Goal: Task Accomplishment & Management: Use online tool/utility

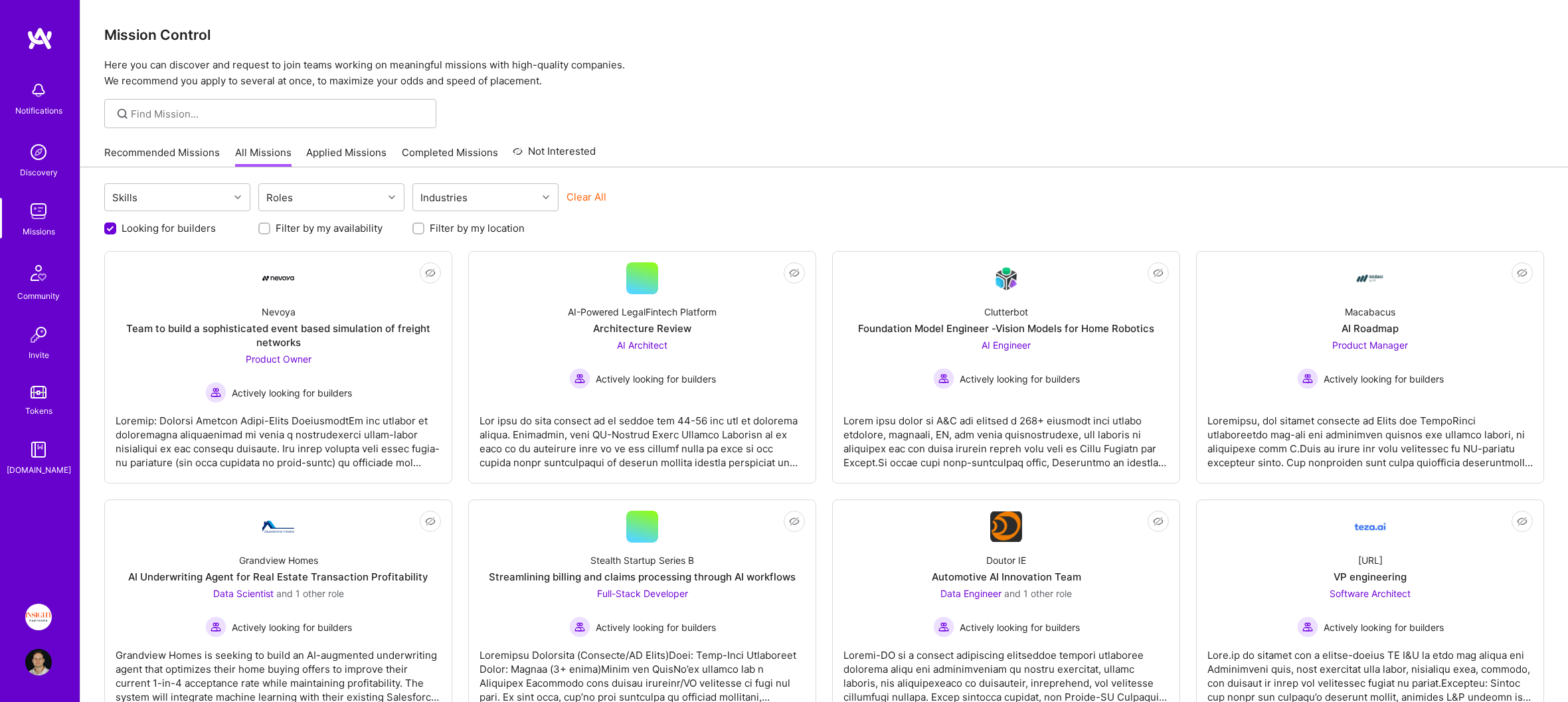
scroll to position [312, 0]
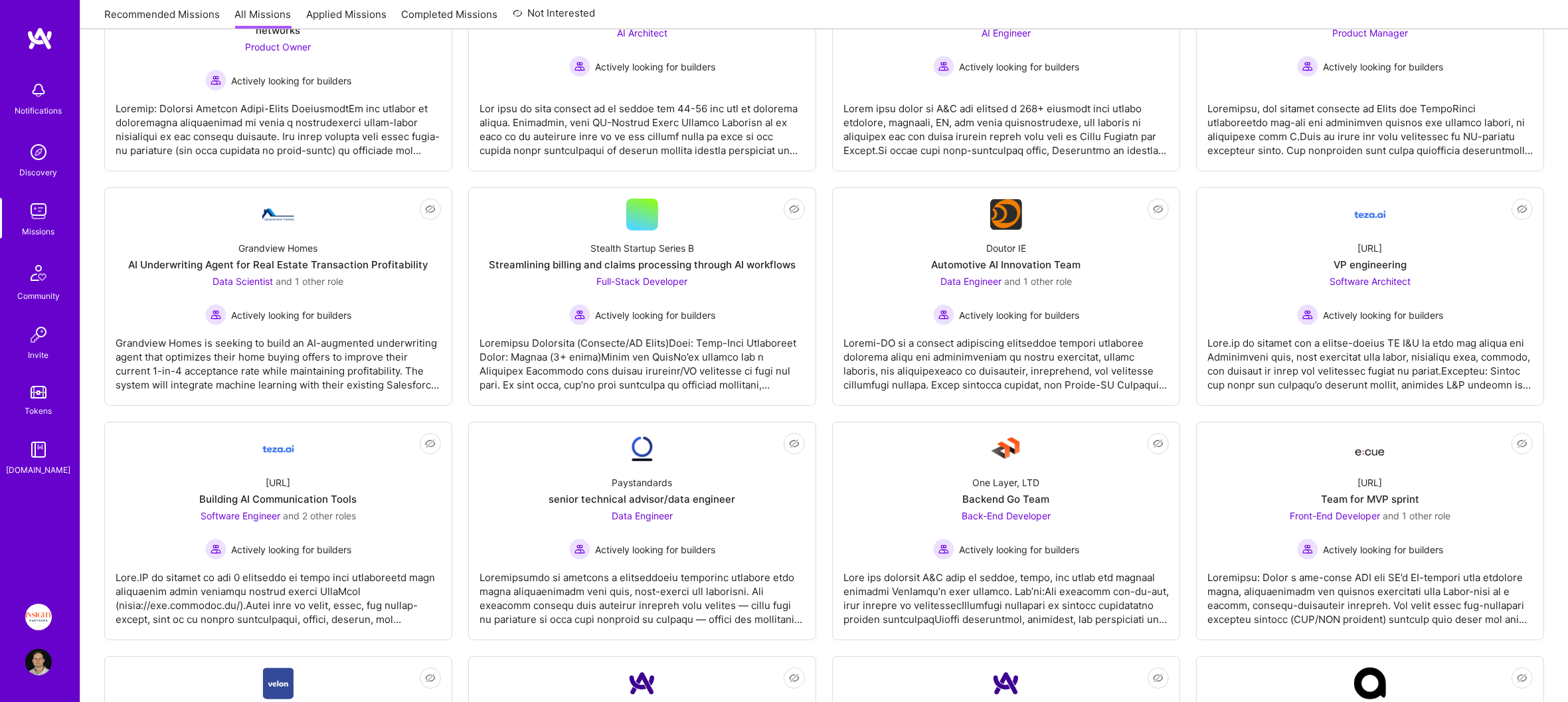
click at [44, 37] on img at bounding box center [39, 38] width 26 height 24
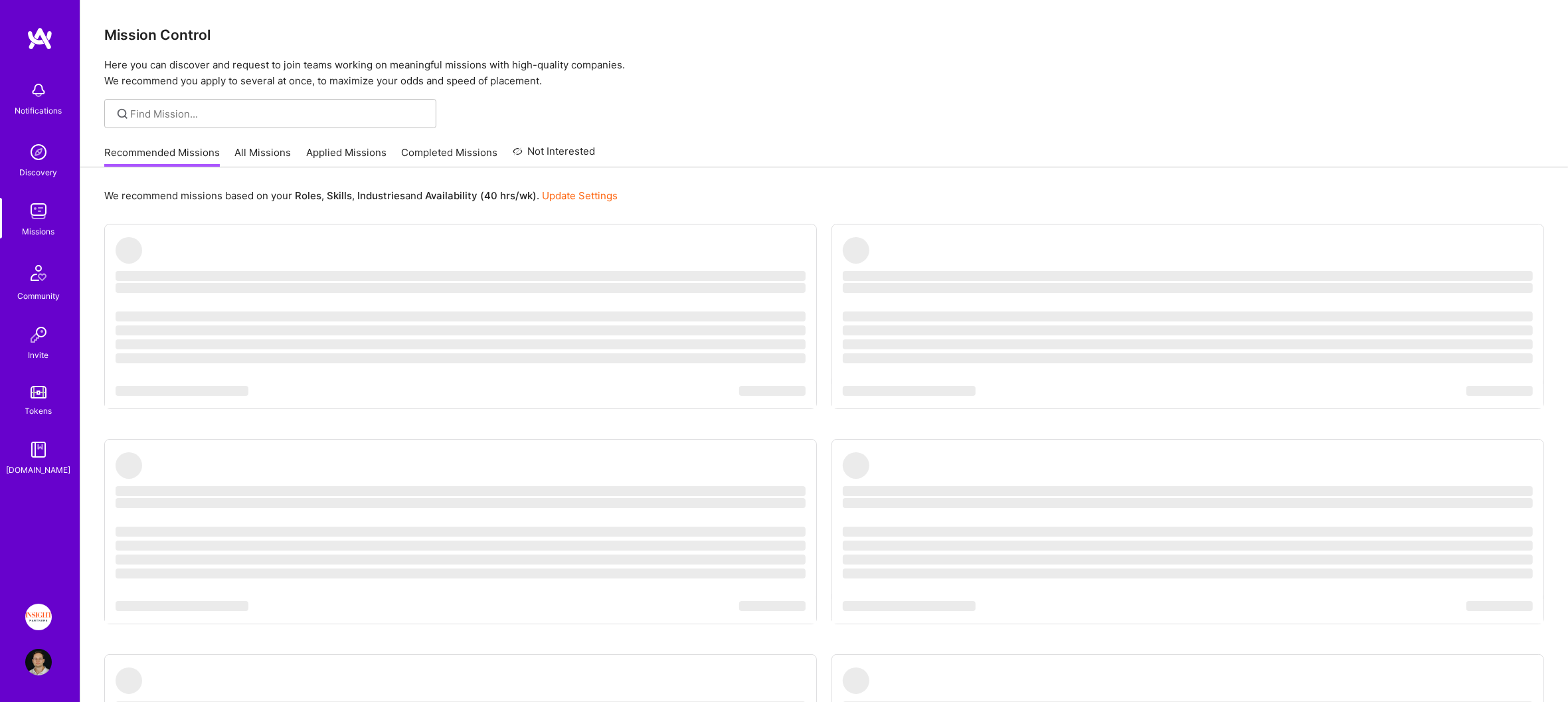
click at [44, 38] on img at bounding box center [39, 38] width 26 height 24
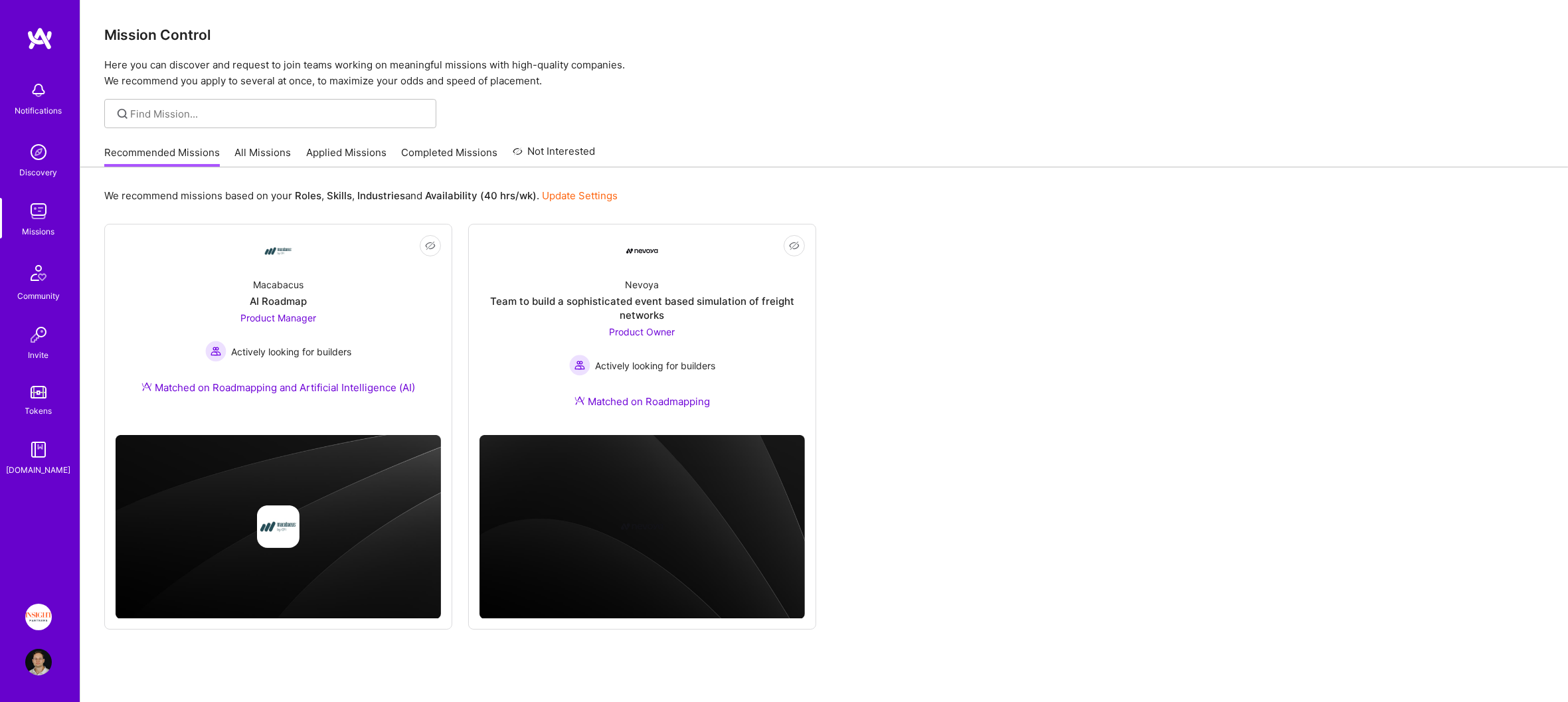
click at [32, 620] on img at bounding box center [39, 617] width 26 height 26
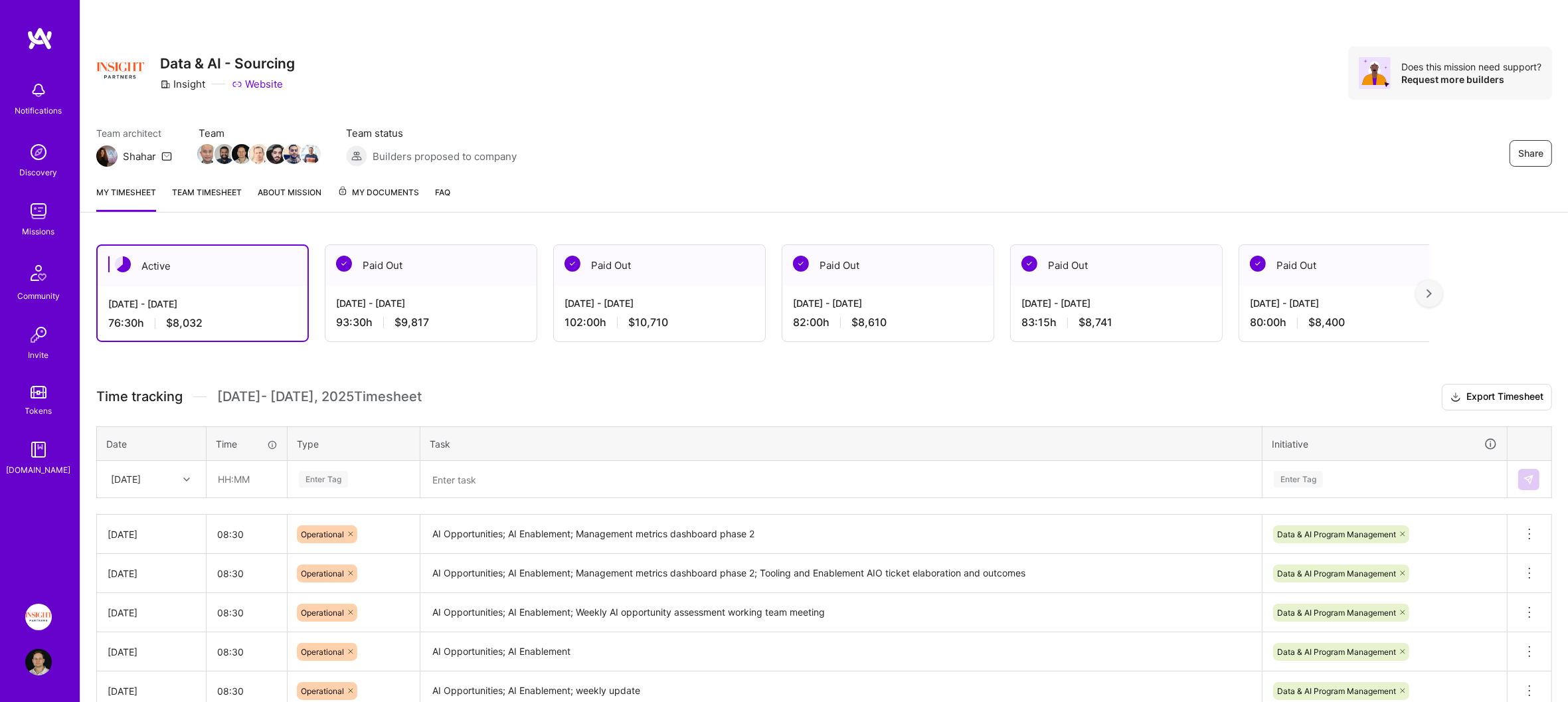
scroll to position [261, 0]
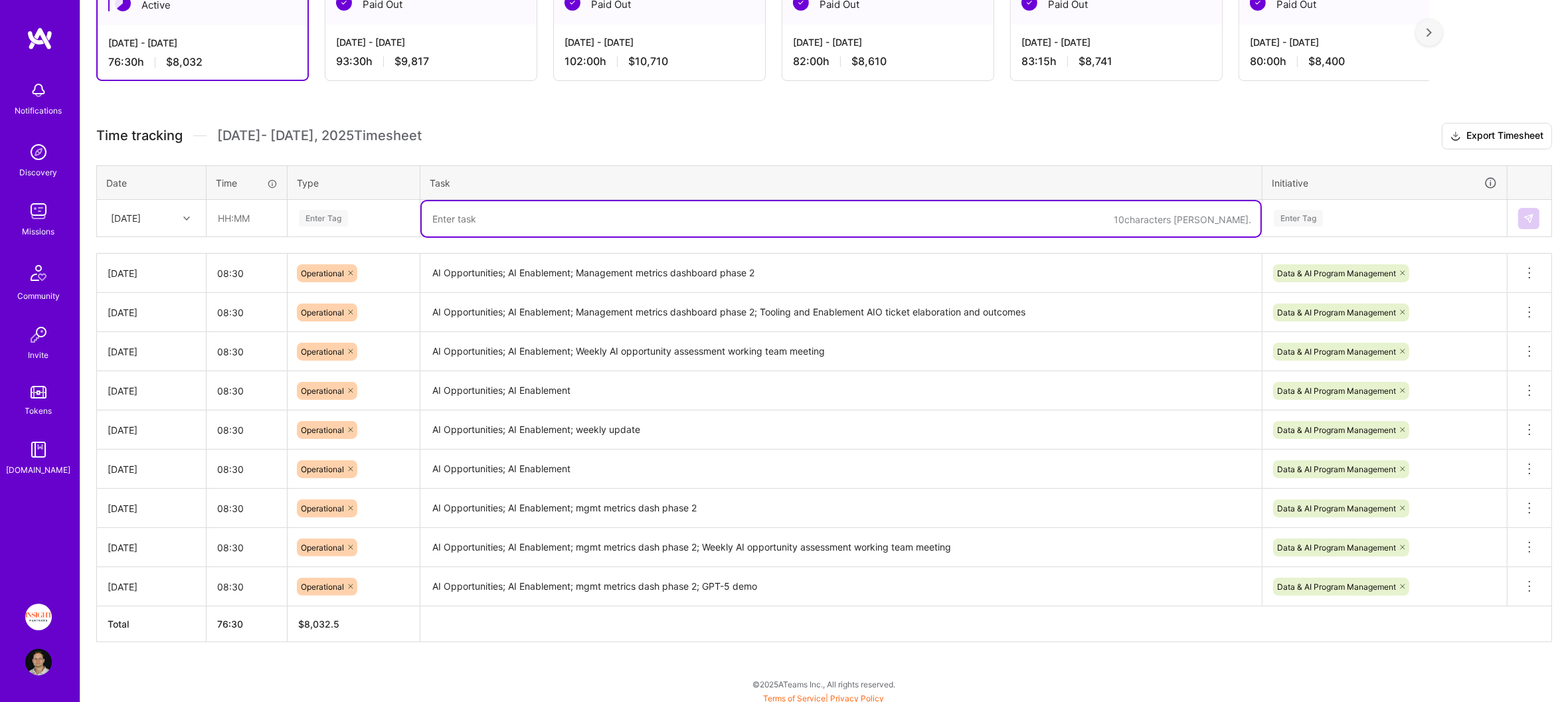
click at [494, 215] on textarea at bounding box center [841, 219] width 839 height 35
paste textarea "AI Opportunities; AI Enablement; Management metrics dashboard phase 2; weekly u…"
type textarea "AI Opportunities; AI Enablement; Management metrics dashboard phase 2; weekly u…"
click at [382, 216] on div "Enter Tag" at bounding box center [353, 217] width 112 height 17
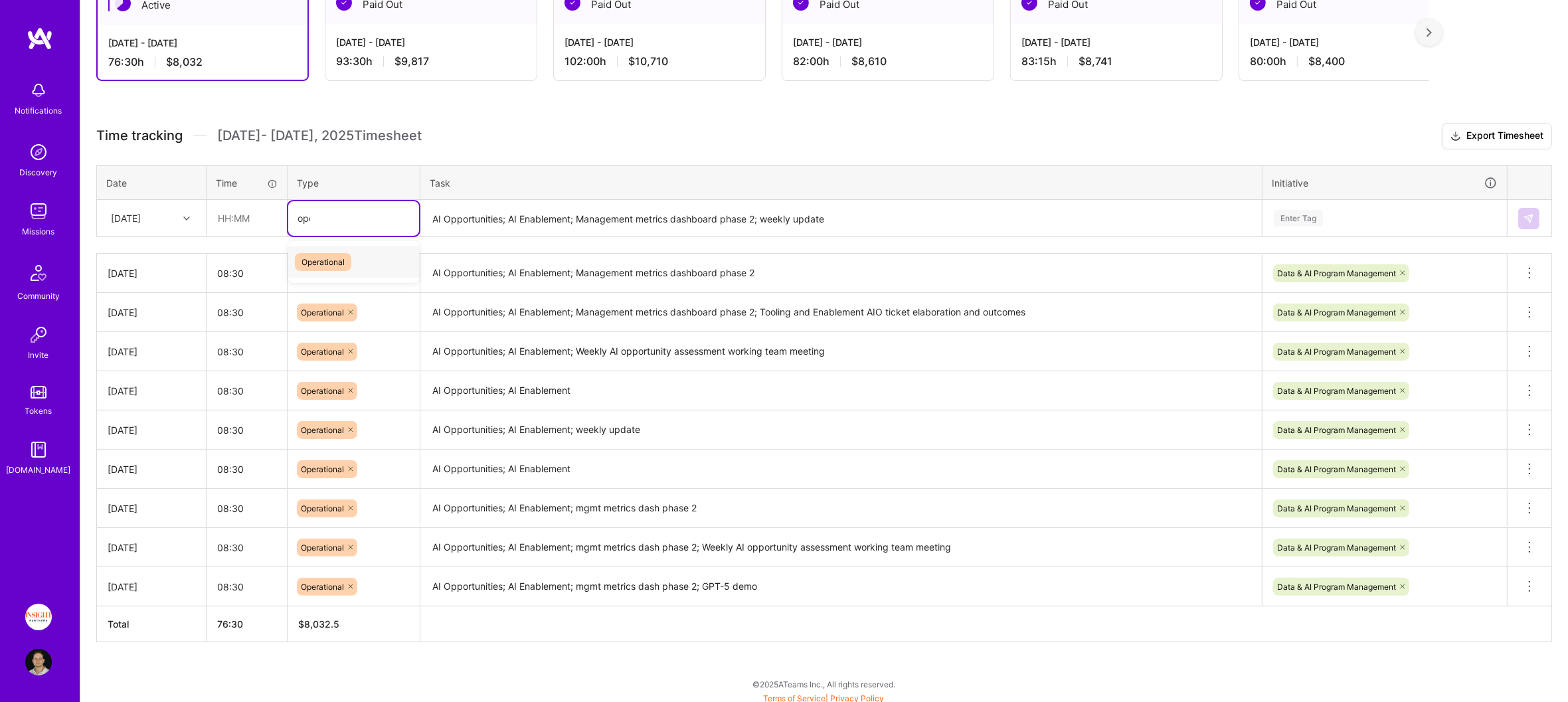
type input "oper"
click at [259, 214] on input "text" at bounding box center [246, 218] width 79 height 35
type input "07:00"
click at [166, 226] on div "[DATE]" at bounding box center [141, 217] width 74 height 22
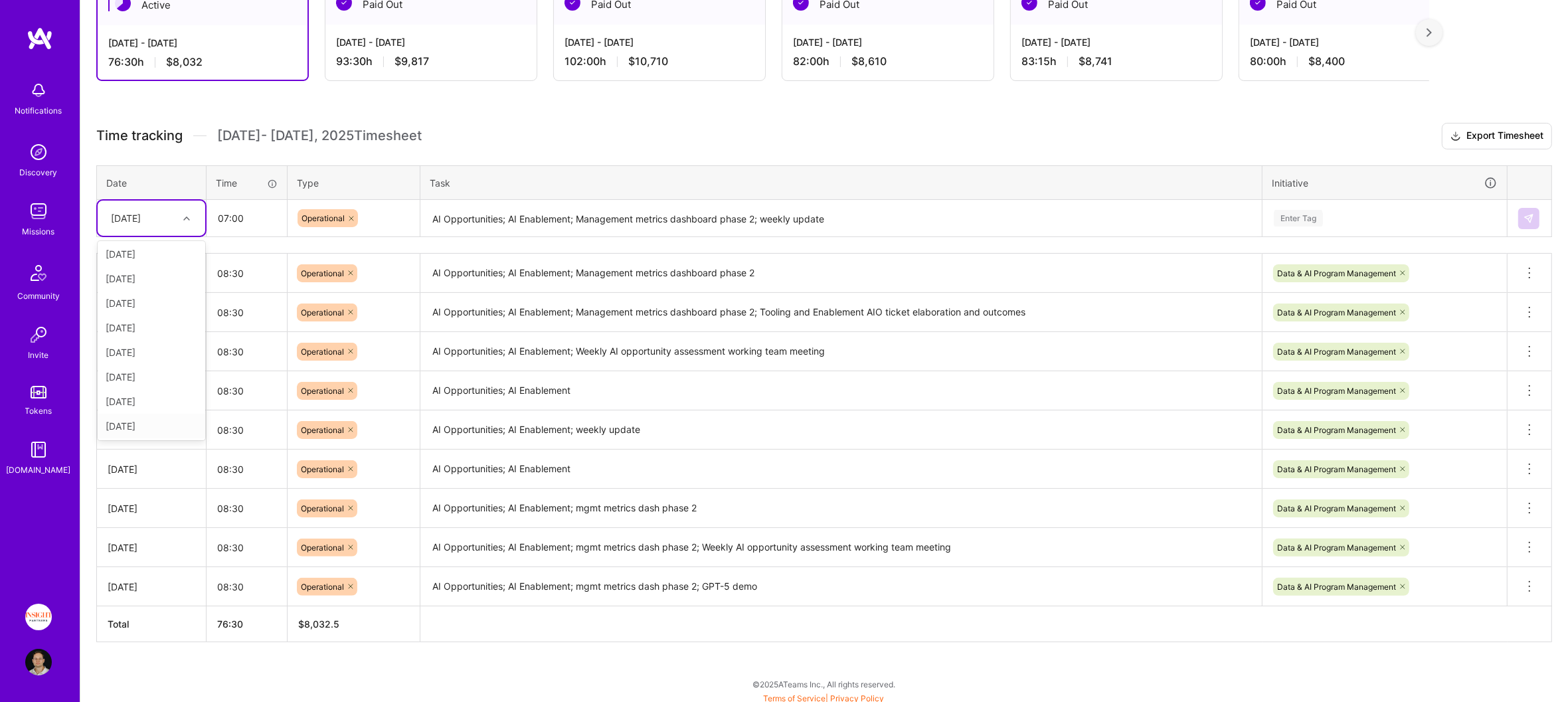
click at [155, 418] on div "[DATE]" at bounding box center [151, 426] width 108 height 25
click at [1355, 216] on div "Enter Tag" at bounding box center [1385, 217] width 224 height 17
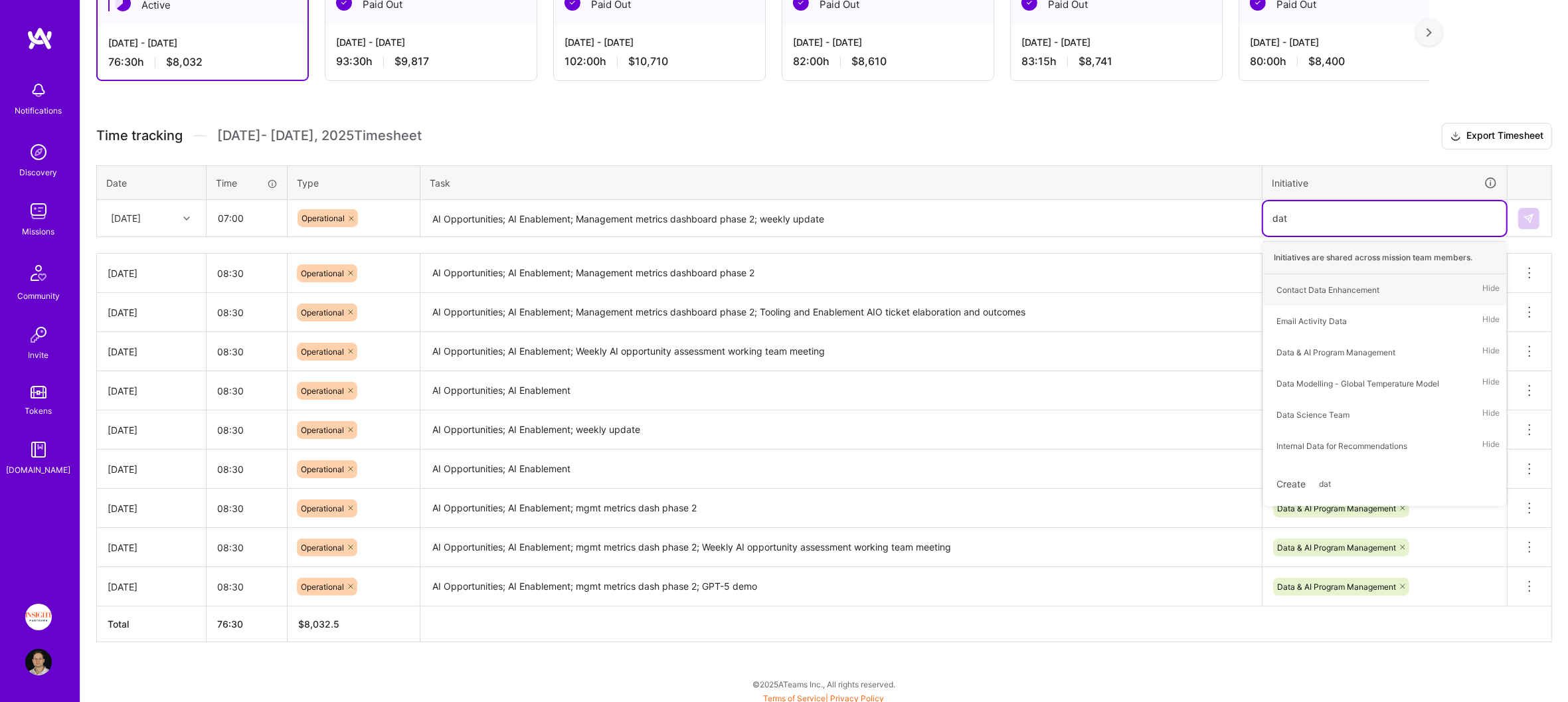
type input "data"
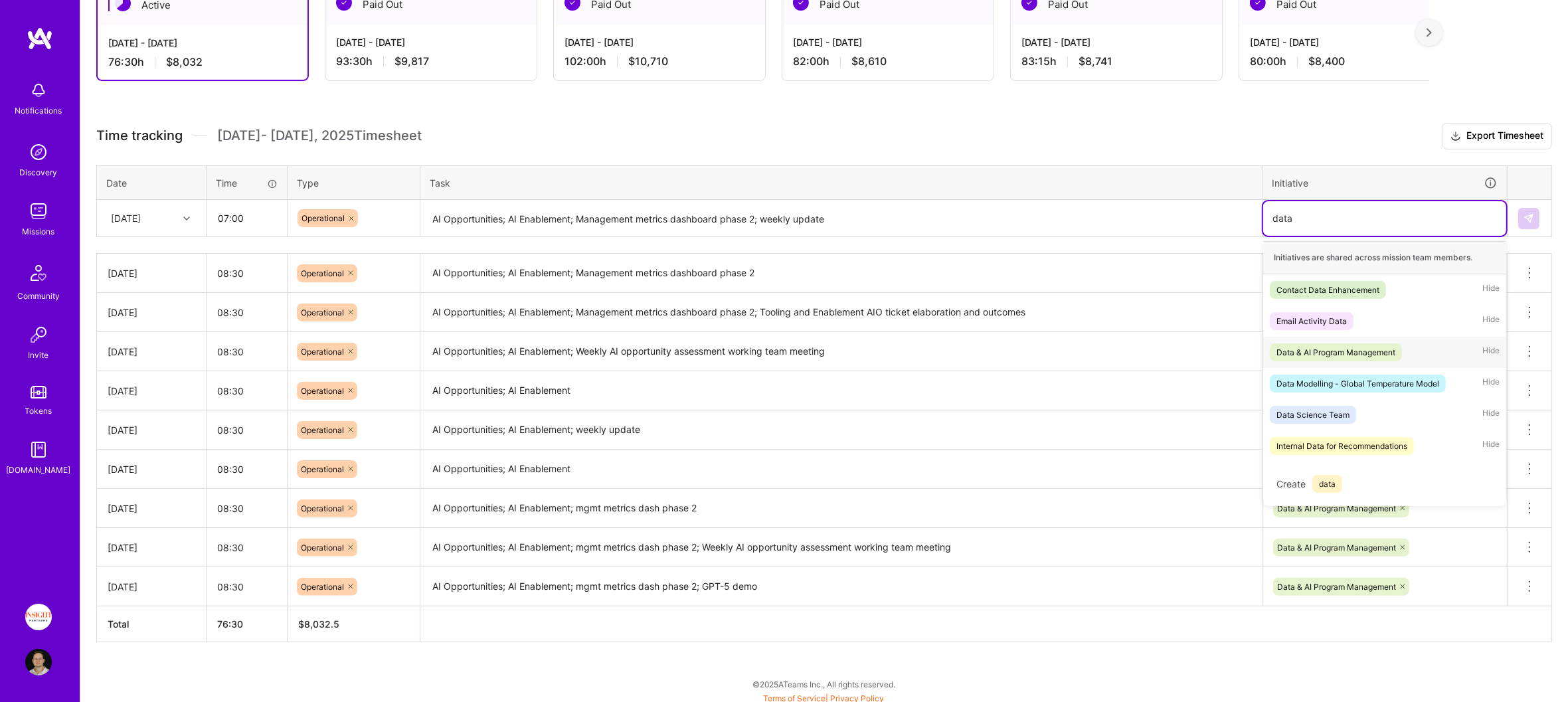
click at [1374, 351] on div "Data & AI Program Management" at bounding box center [1336, 352] width 119 height 14
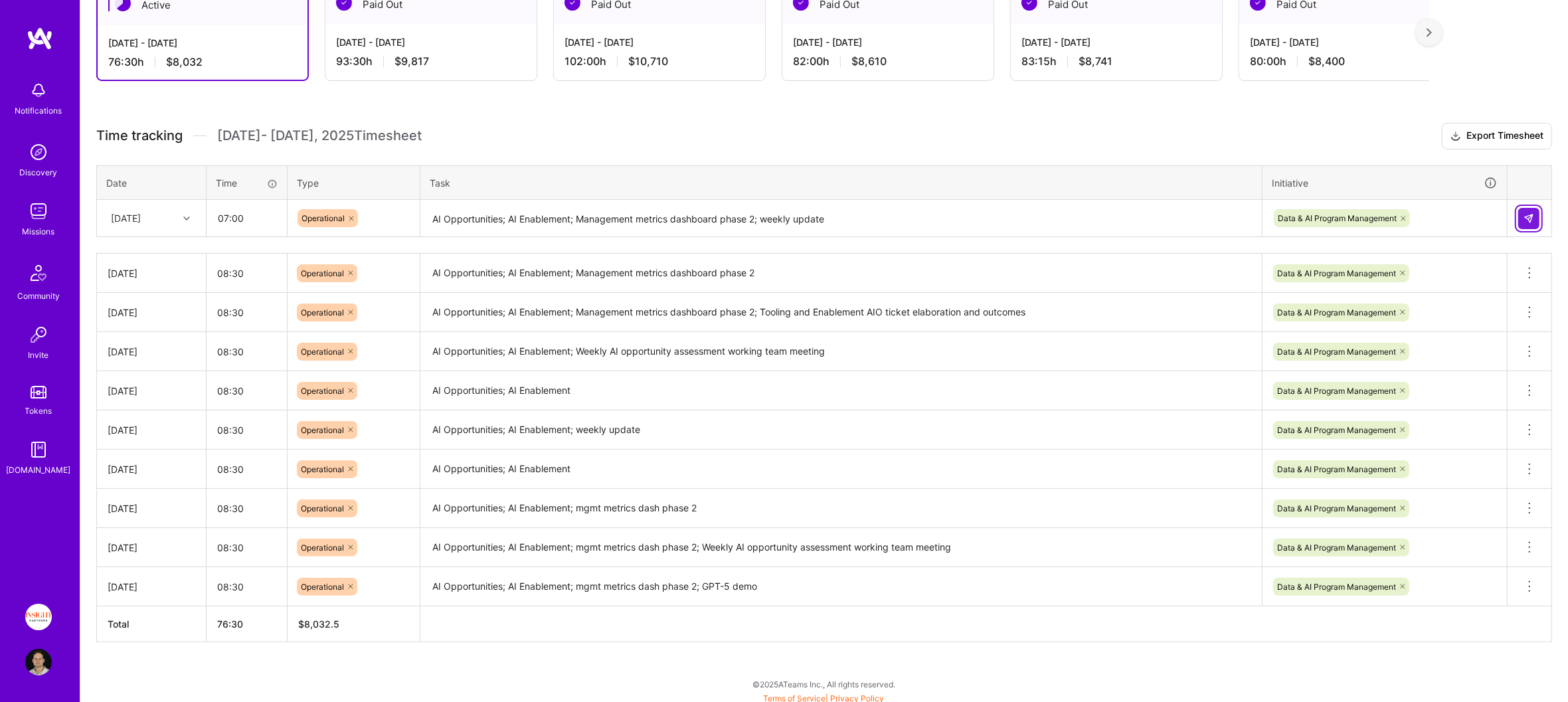
click at [1528, 215] on img at bounding box center [1529, 218] width 11 height 11
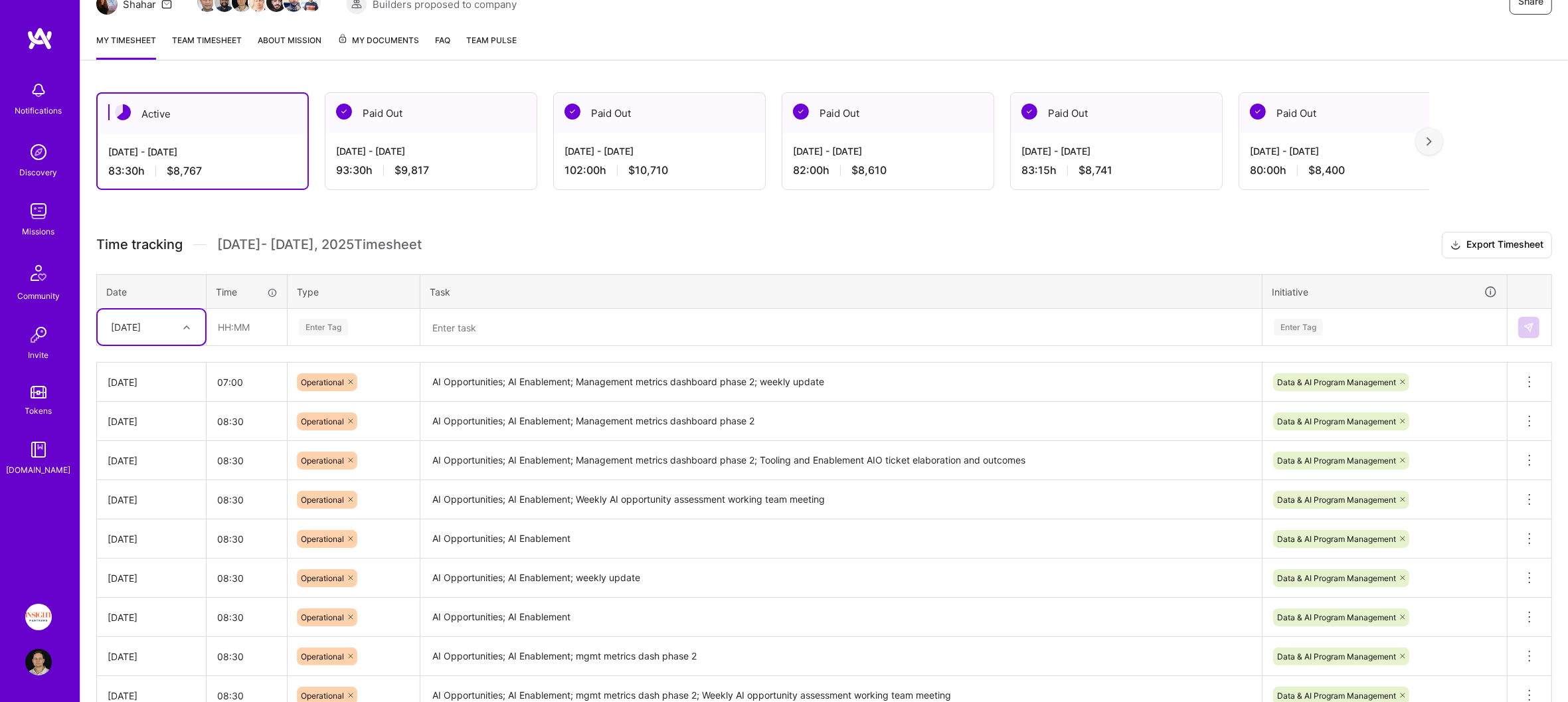
scroll to position [113, 0]
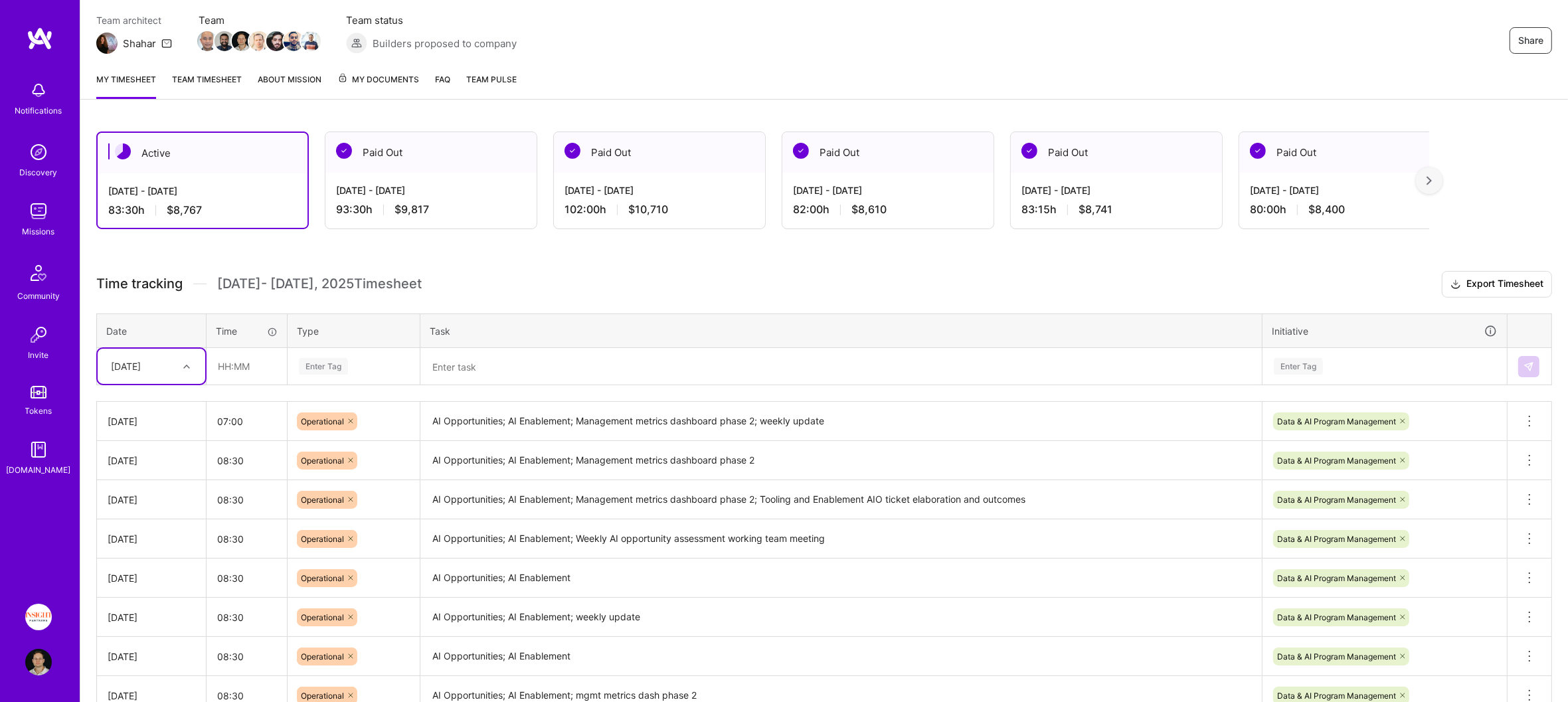
click at [202, 82] on link "Team timesheet" at bounding box center [207, 86] width 70 height 26
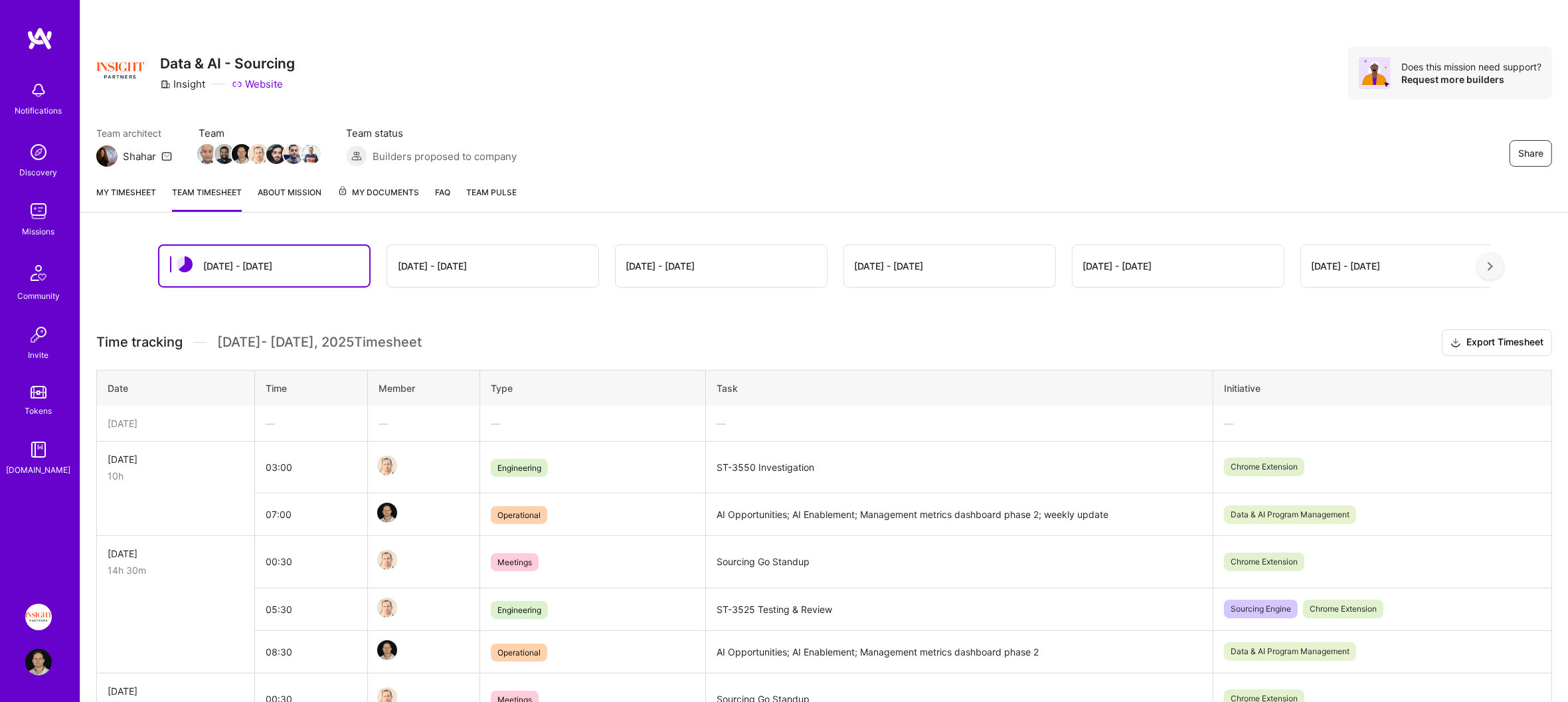
click at [133, 193] on link "My timesheet" at bounding box center [126, 198] width 60 height 26
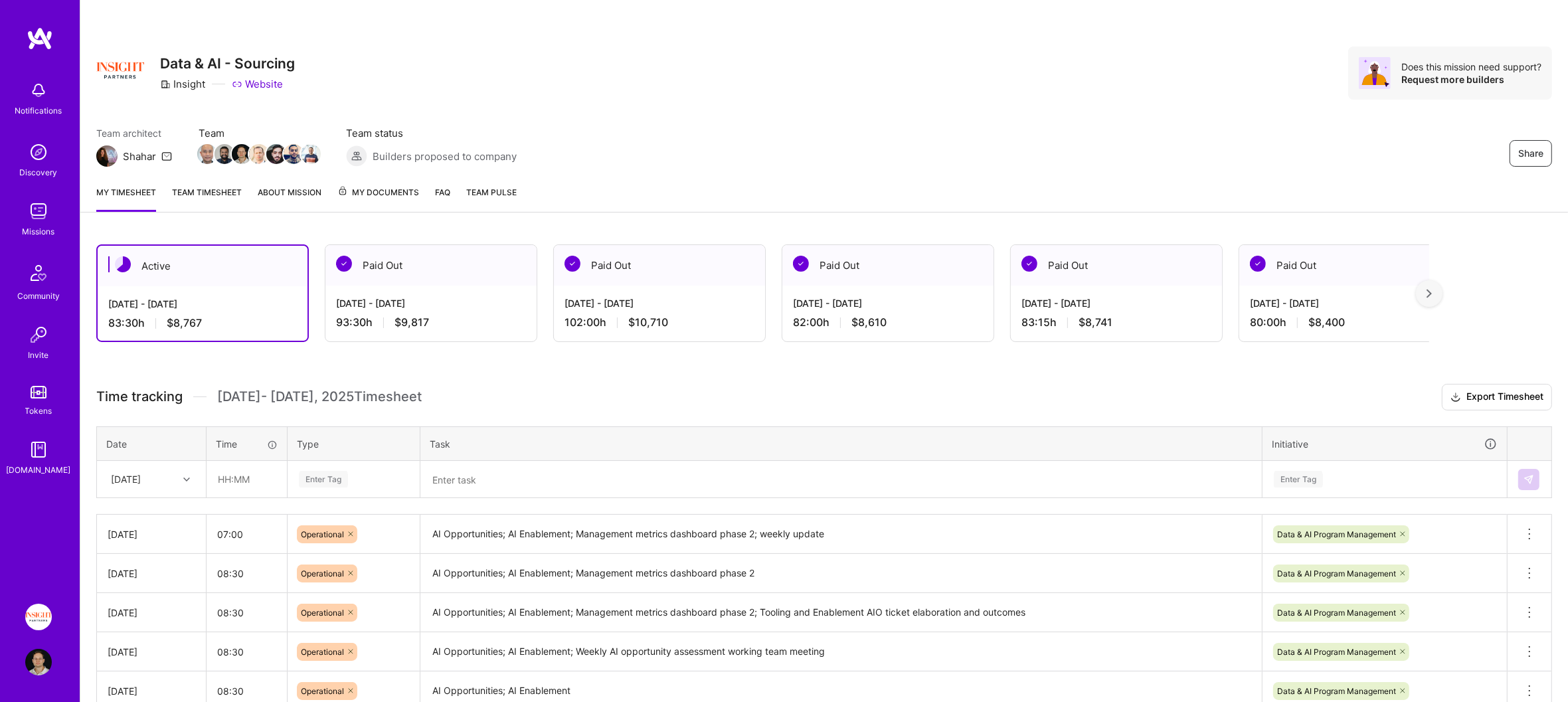
click at [32, 51] on div "Notifications Discovery Missions Community Invite Tokens [DOMAIN_NAME]" at bounding box center [39, 305] width 80 height 558
click at [39, 44] on img at bounding box center [39, 38] width 26 height 24
